Goal: Book appointment/travel/reservation

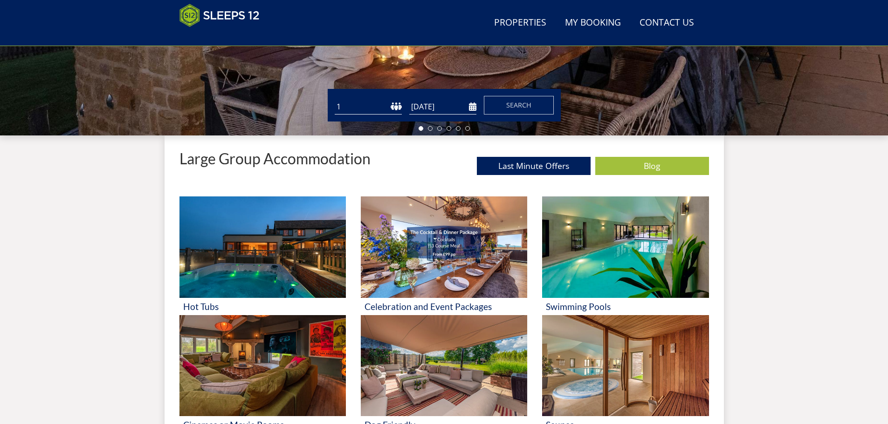
scroll to position [288, 0]
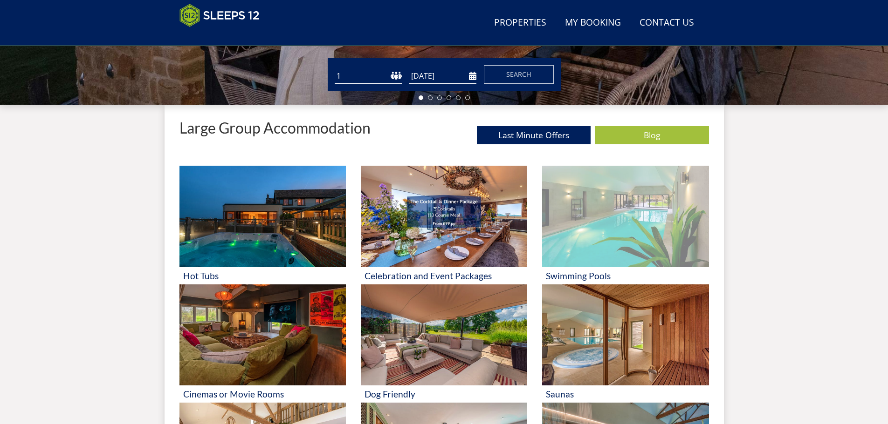
click at [599, 201] on img at bounding box center [625, 217] width 166 height 102
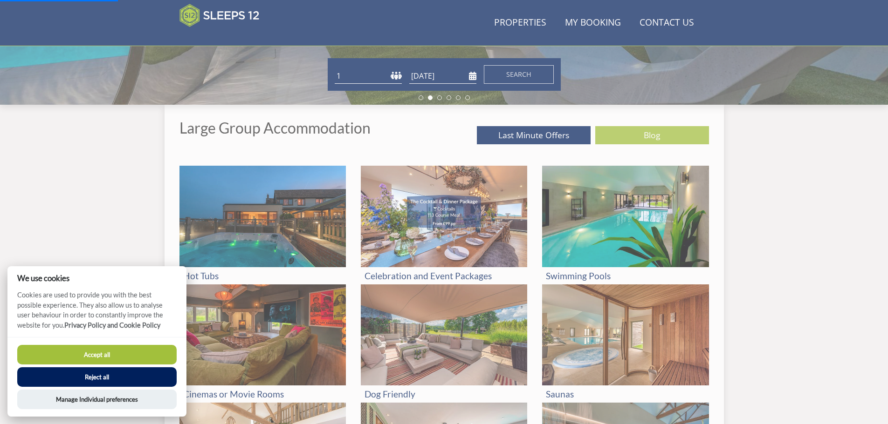
click at [139, 350] on button "Accept all" at bounding box center [96, 355] width 159 height 20
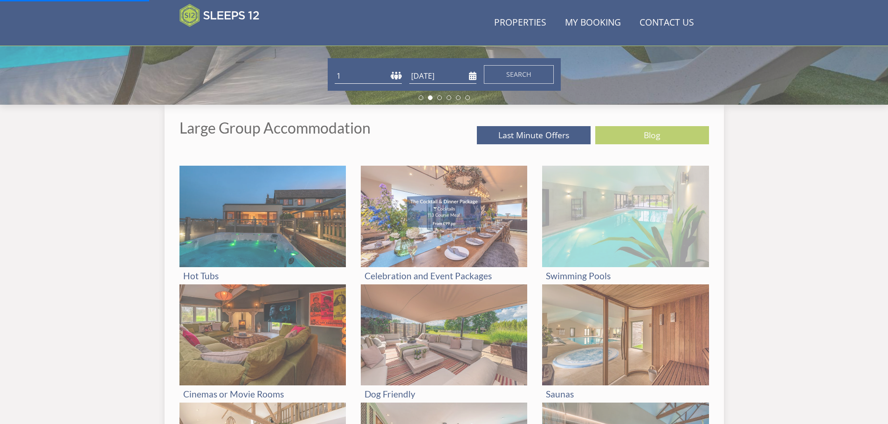
click at [642, 208] on img at bounding box center [625, 217] width 166 height 102
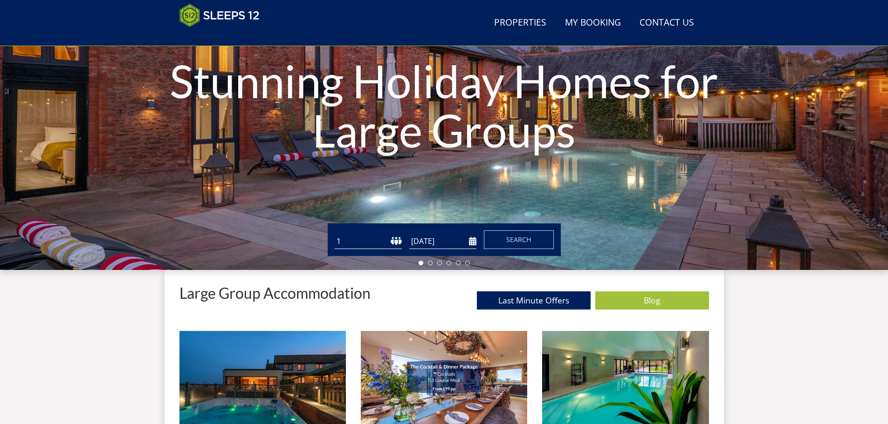
scroll to position [179, 0]
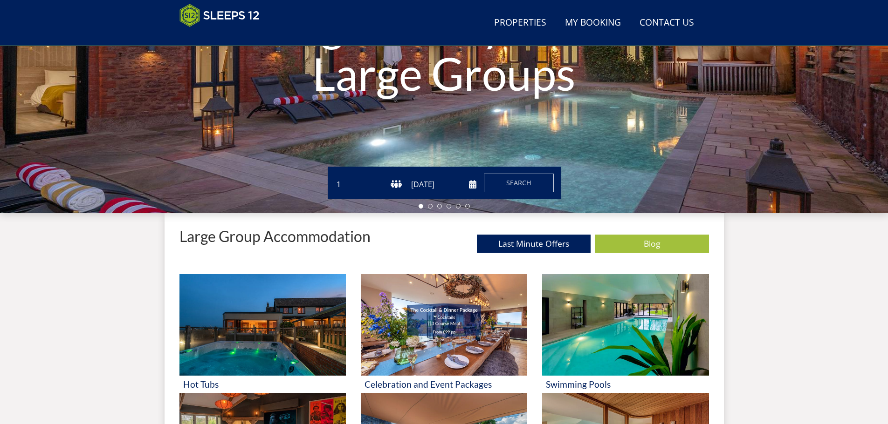
click at [440, 186] on input "[DATE]" at bounding box center [442, 184] width 67 height 15
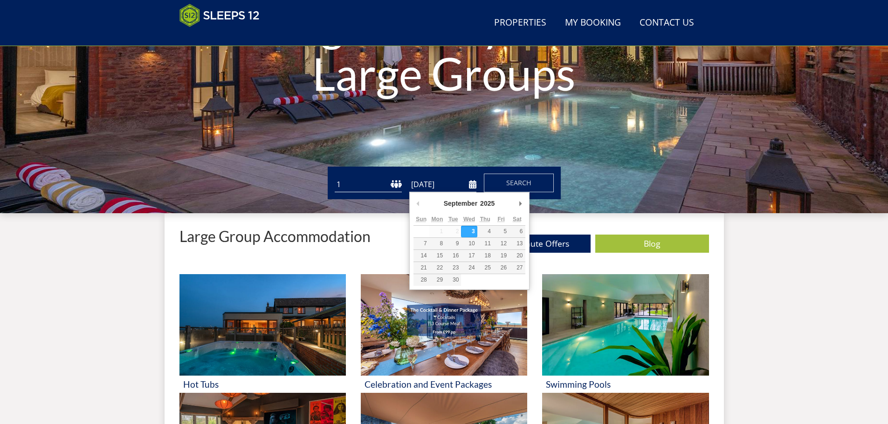
click at [513, 208] on div "September January February March April May June July August September October N…" at bounding box center [469, 205] width 112 height 17
type input "[DATE]"
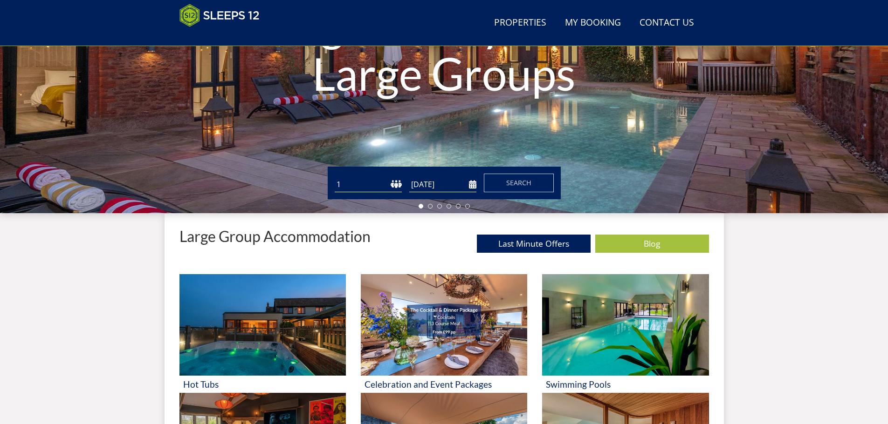
click at [351, 184] on select "1 2 3 4 5 6 7 8 9 10 11 12 13 14 15 16 17 18 19 20 21 22 23 24 25 26 27 28 29 3…" at bounding box center [368, 184] width 67 height 15
select select "16"
click at [335, 177] on select "1 2 3 4 5 6 7 8 9 10 11 12 13 14 15 16 17 18 19 20 21 22 23 24 25 26 27 28 29 3…" at bounding box center [368, 184] width 67 height 15
click at [520, 176] on button "Search" at bounding box center [519, 183] width 70 height 19
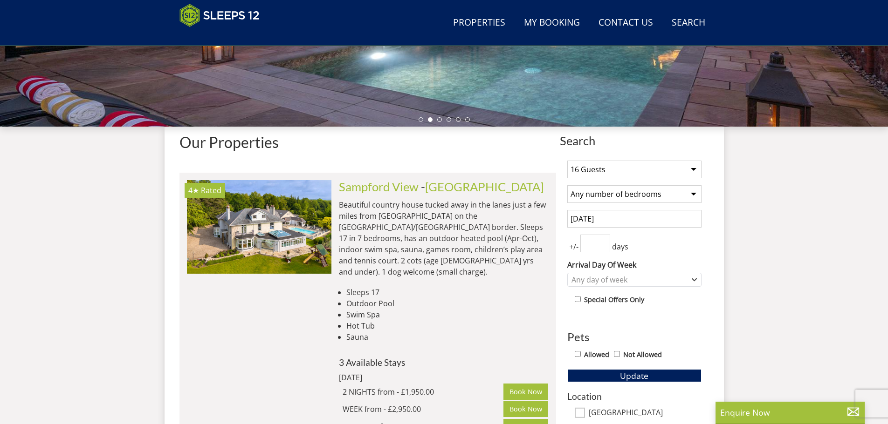
scroll to position [287, 0]
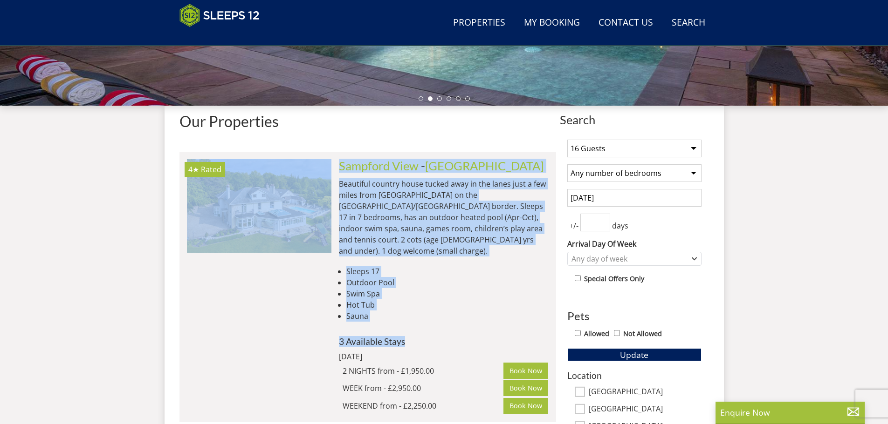
drag, startPoint x: 409, startPoint y: 334, endPoint x: 326, endPoint y: 334, distance: 82.5
click at [326, 334] on li "4★ Rated Sampford View Check Availability More Info [GEOGRAPHIC_DATA] - [GEOGRA…" at bounding box center [367, 287] width 376 height 270
click at [431, 317] on div "Sampford View - [GEOGRAPHIC_DATA] Beautiful country house tucked away in the la…" at bounding box center [439, 286] width 217 height 255
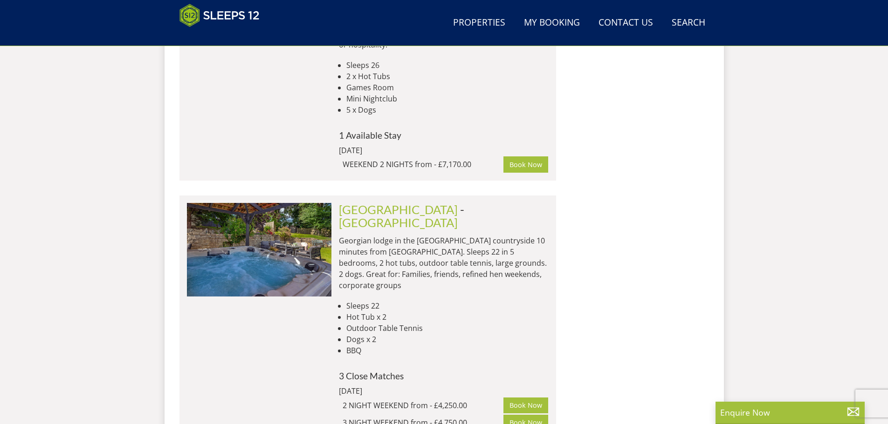
scroll to position [1809, 0]
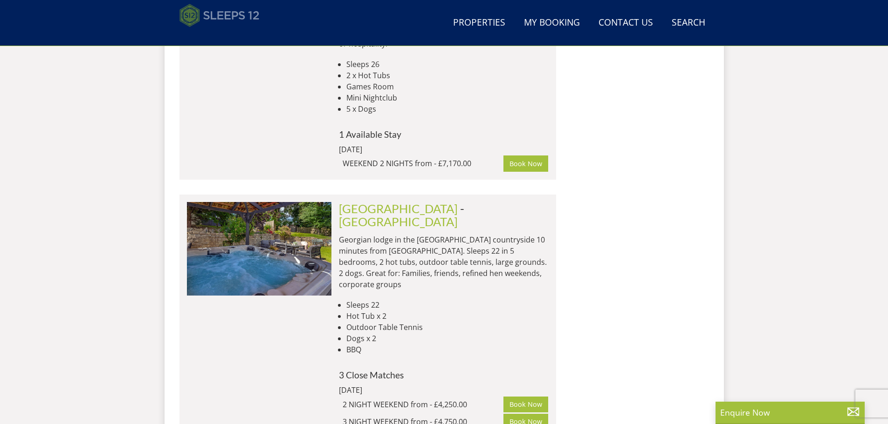
select select "16"
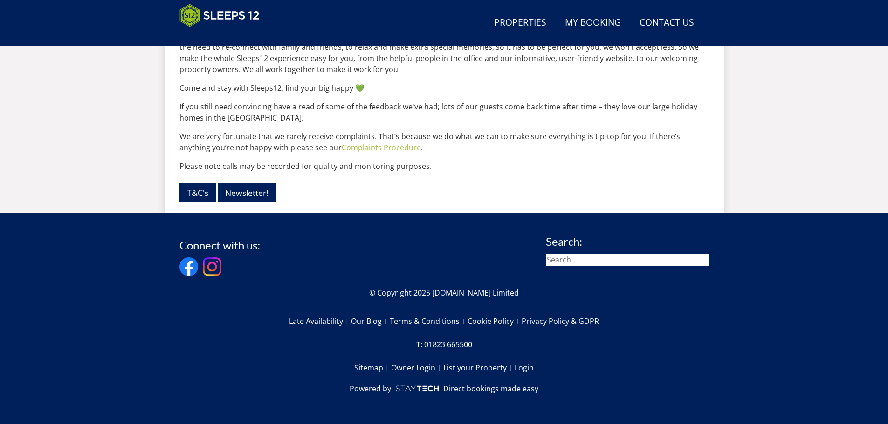
scroll to position [179, 0]
